Goal: Task Accomplishment & Management: Manage account settings

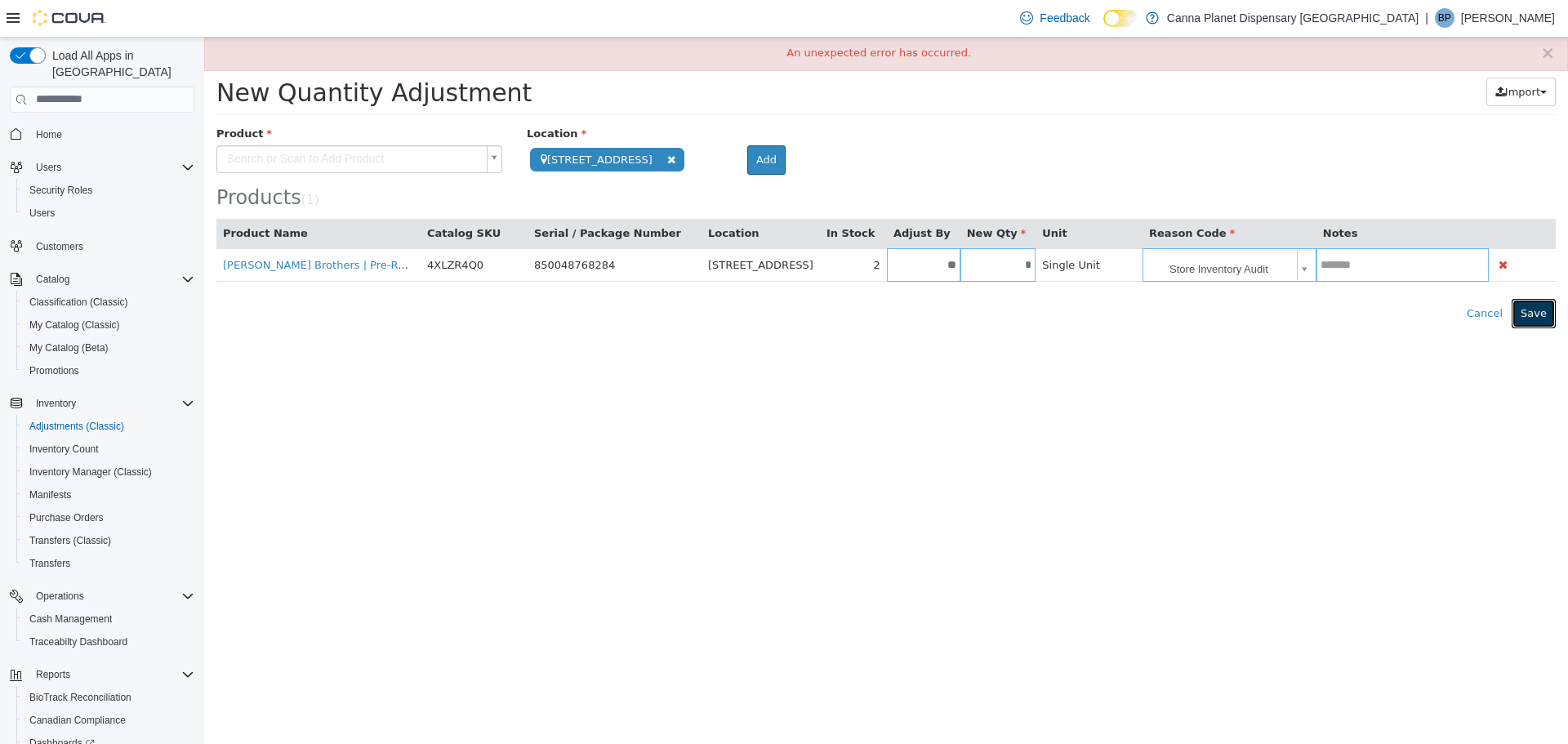
click at [1530, 316] on button "Save" at bounding box center [1533, 313] width 44 height 30
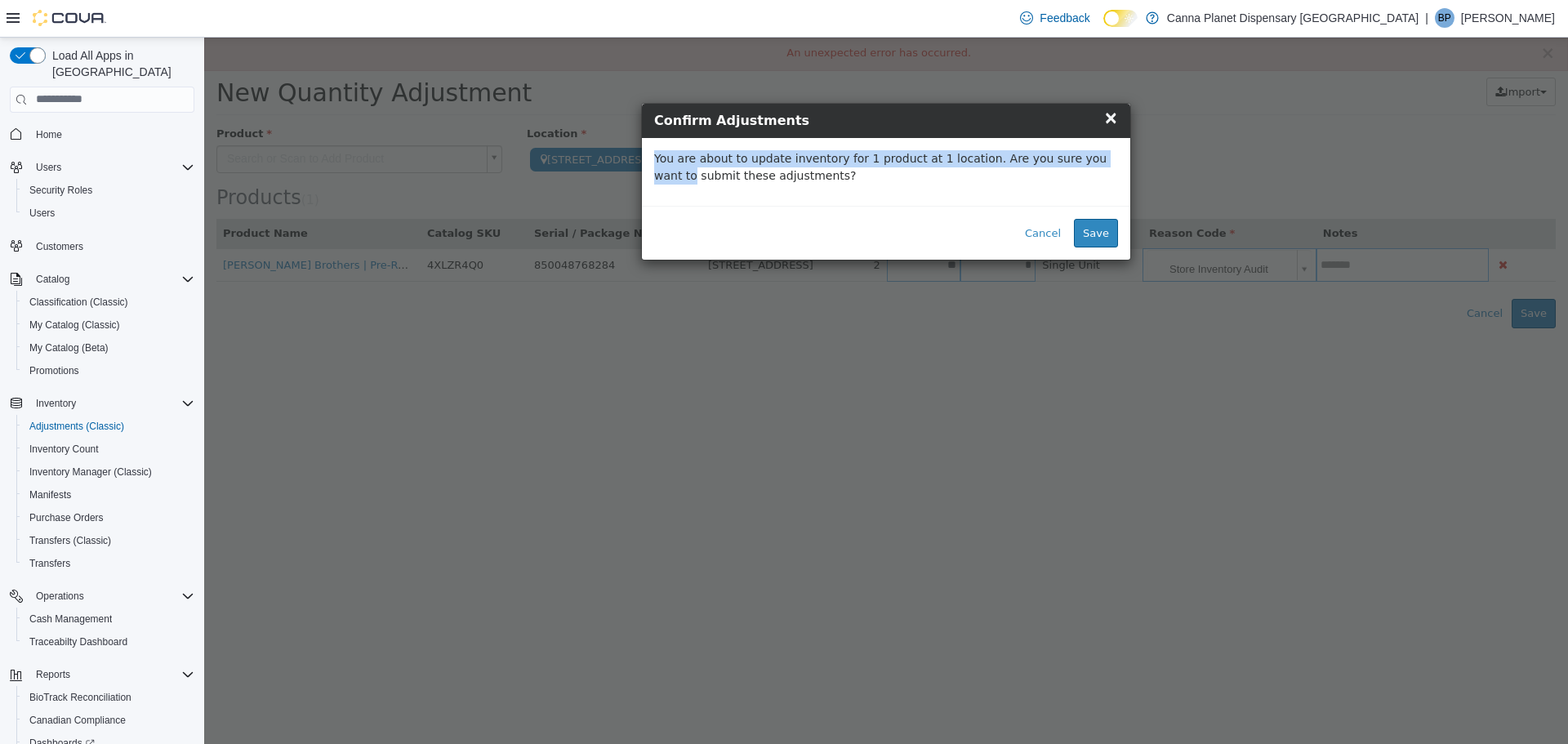
click at [1275, 151] on div "× x Confirm Adjustments You are about to update inventory for 1 product at 1 lo…" at bounding box center [886, 181] width 1363 height 158
drag, startPoint x: 1240, startPoint y: 209, endPoint x: 1231, endPoint y: 214, distance: 10.3
click at [1236, 214] on div "× x Confirm Adjustments You are about to update inventory for 1 product at 1 lo…" at bounding box center [886, 181] width 1363 height 158
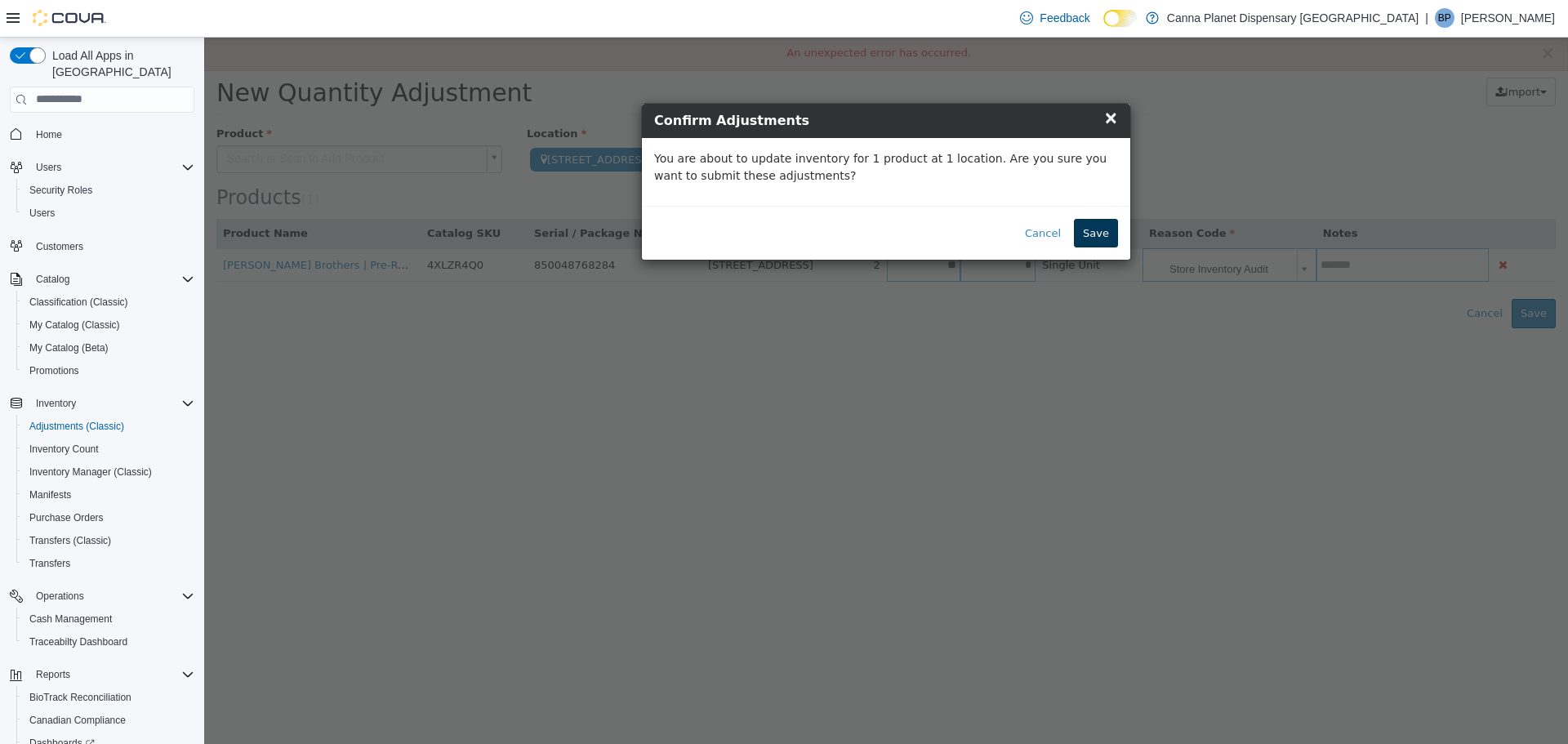
click at [1095, 233] on button "Save" at bounding box center [1096, 233] width 44 height 30
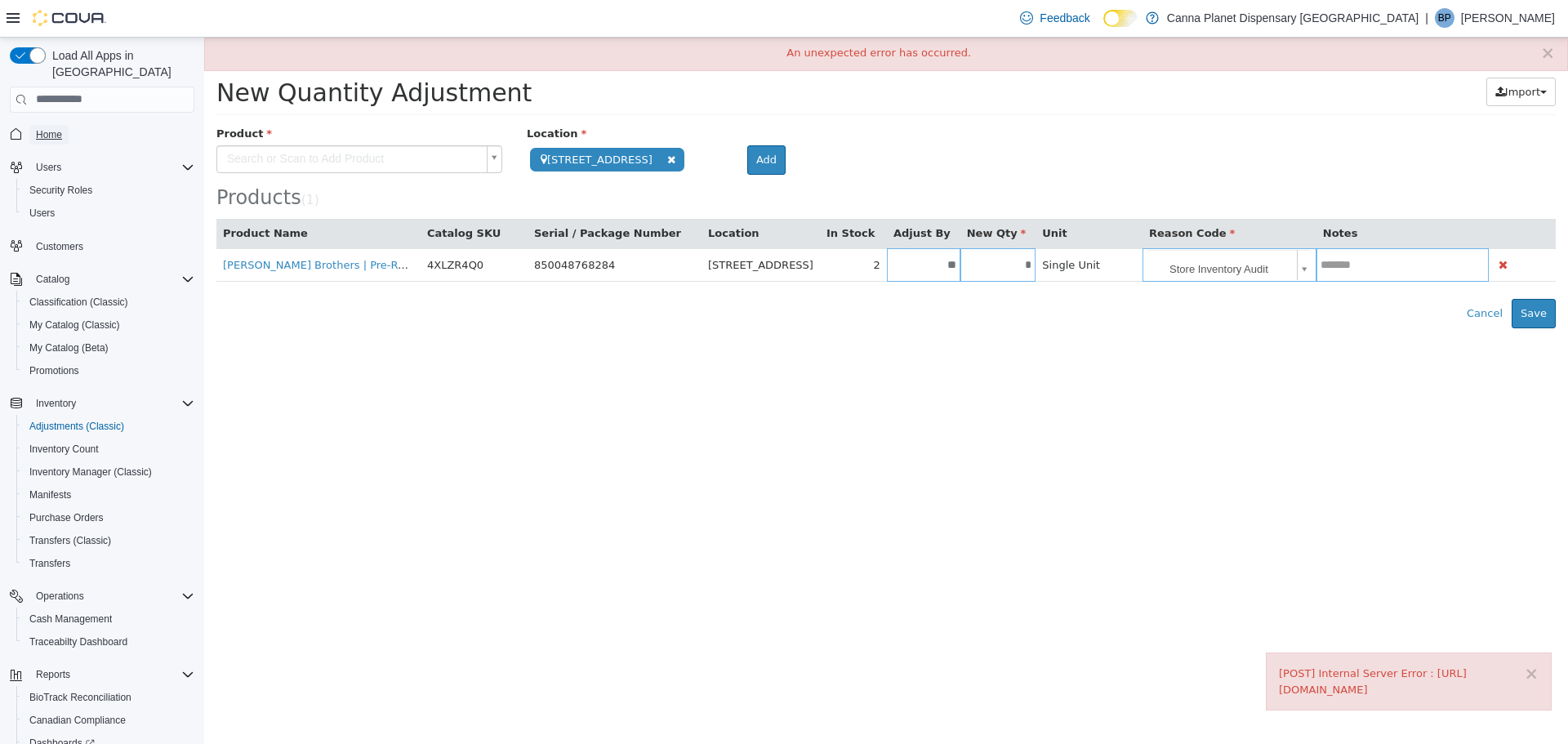
click at [47, 129] on span "Home" at bounding box center [49, 135] width 26 height 13
